Goal: Use online tool/utility: Utilize a website feature to perform a specific function

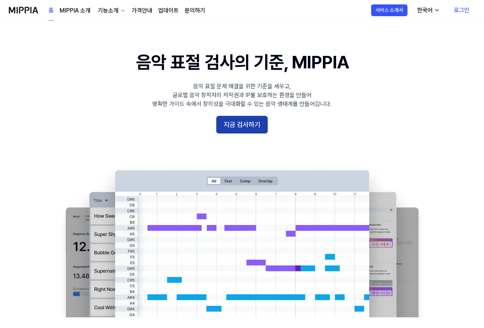
click at [242, 127] on button "지금 검사하기" at bounding box center [241, 125] width 51 height 18
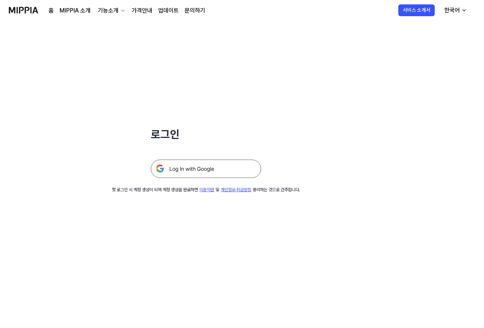
click at [215, 168] on img at bounding box center [206, 169] width 110 height 18
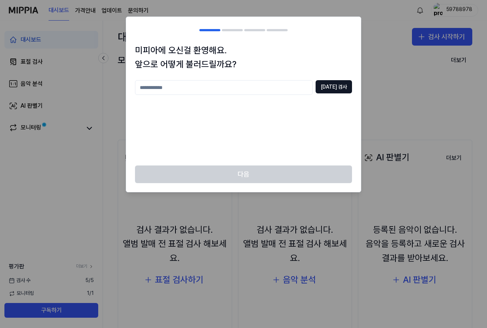
click at [279, 81] on input "text" at bounding box center [224, 87] width 178 height 15
type input "**"
click at [336, 93] on button "[DATE] 검사" at bounding box center [333, 86] width 36 height 13
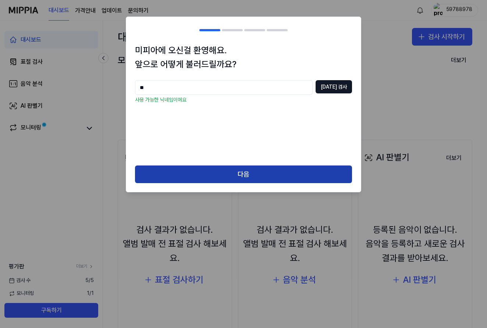
click at [249, 179] on button "다음" at bounding box center [243, 174] width 217 height 18
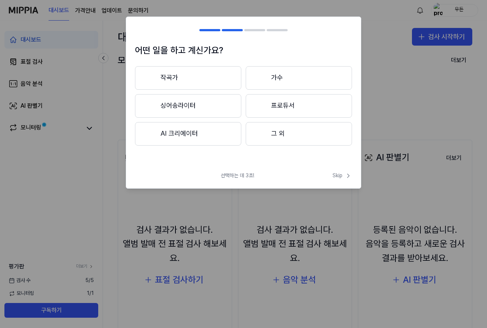
click at [218, 84] on button "작곡가" at bounding box center [188, 78] width 106 height 24
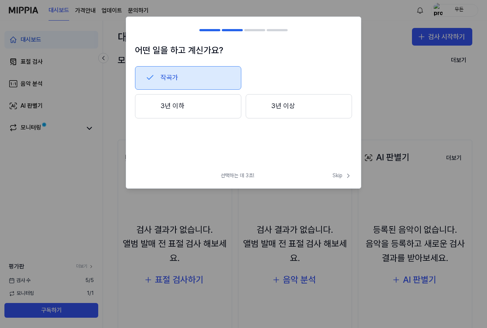
click at [275, 115] on button "3년 이상" at bounding box center [299, 106] width 106 height 24
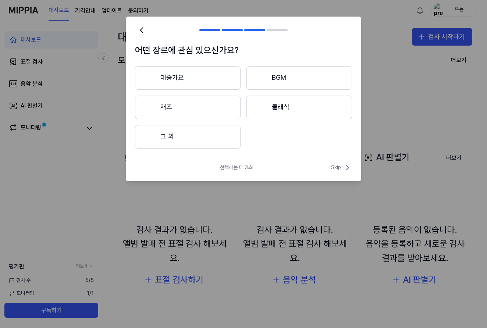
click at [288, 71] on button "BGM" at bounding box center [299, 78] width 106 height 24
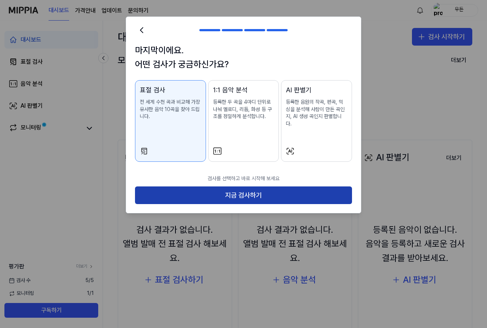
click at [258, 187] on button "지금 검사하기" at bounding box center [243, 195] width 217 height 18
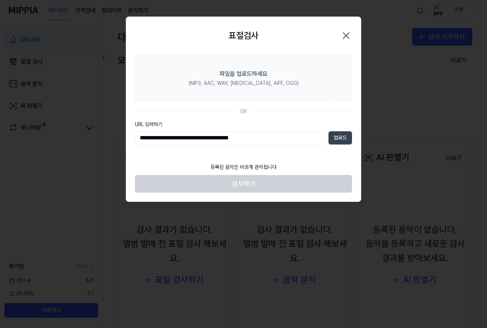
type input "**********"
click at [339, 140] on button "업로드" at bounding box center [340, 137] width 24 height 13
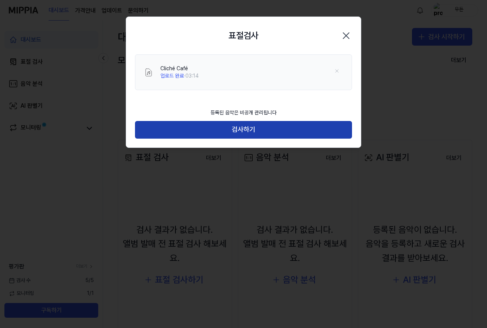
click at [248, 133] on button "검사하기" at bounding box center [243, 130] width 217 height 18
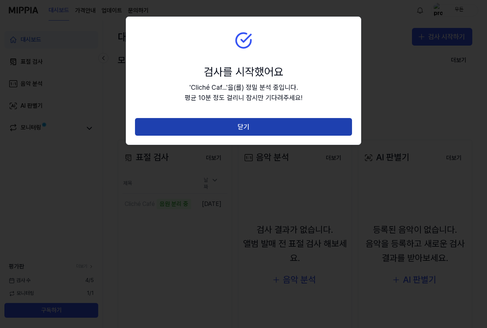
click at [245, 129] on button "닫기" at bounding box center [243, 127] width 217 height 18
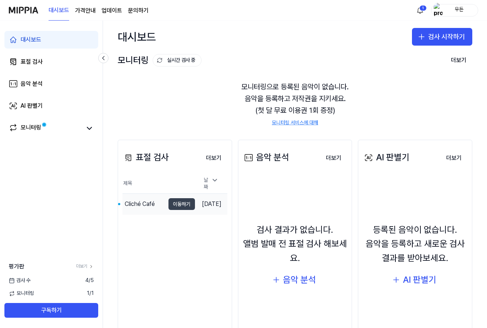
click at [172, 204] on button "이동하기" at bounding box center [181, 204] width 26 height 12
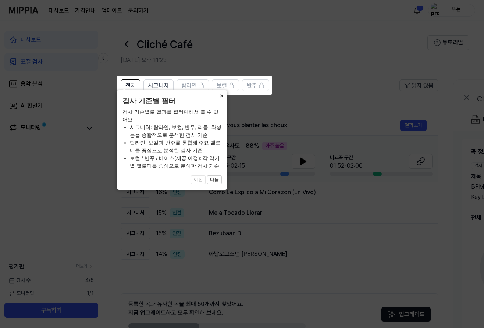
click at [221, 101] on button "×" at bounding box center [221, 95] width 12 height 10
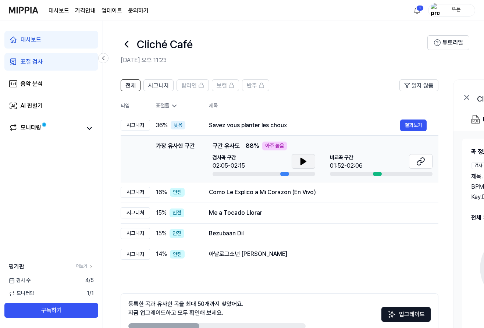
click at [309, 163] on button at bounding box center [304, 161] width 24 height 15
click at [417, 166] on button at bounding box center [421, 161] width 24 height 15
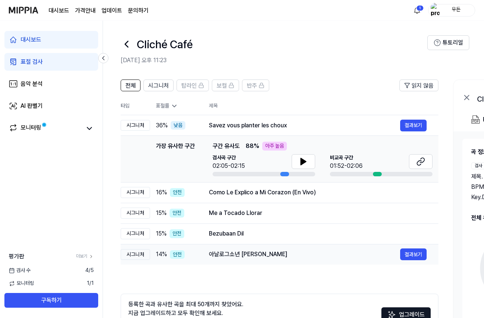
click at [260, 256] on div "아날로그소년 [PERSON_NAME]" at bounding box center [304, 254] width 191 height 9
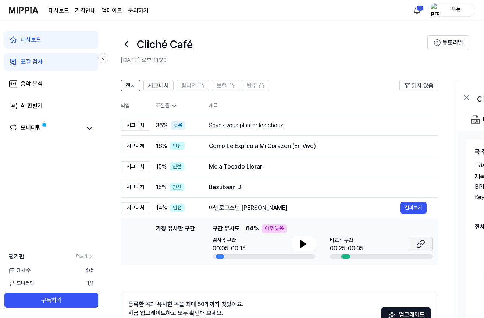
click at [423, 246] on icon at bounding box center [420, 243] width 9 height 9
click at [238, 169] on div "Me a Tocado Llorar" at bounding box center [304, 166] width 191 height 9
